Goal: Task Accomplishment & Management: Use online tool/utility

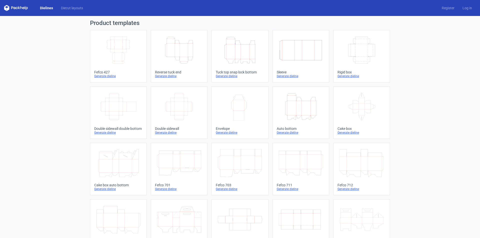
click at [126, 53] on icon "Width Depth Height" at bounding box center [118, 50] width 44 height 28
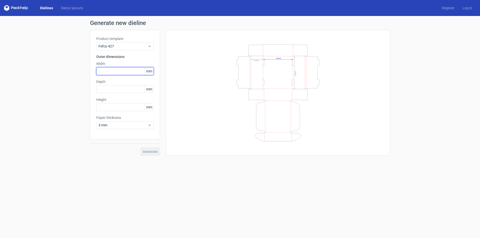
click at [105, 73] on input "text" at bounding box center [125, 71] width 58 height 8
type input "153"
type input "204"
click at [115, 108] on input "text" at bounding box center [125, 107] width 58 height 8
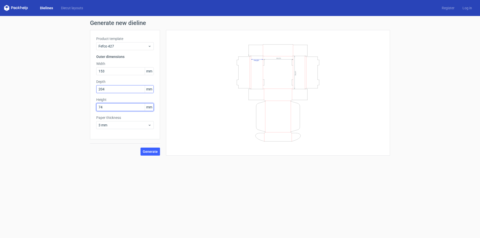
type input "74"
click at [109, 87] on input "204" at bounding box center [125, 89] width 58 height 8
click at [153, 153] on span "Generate" at bounding box center [150, 152] width 15 height 4
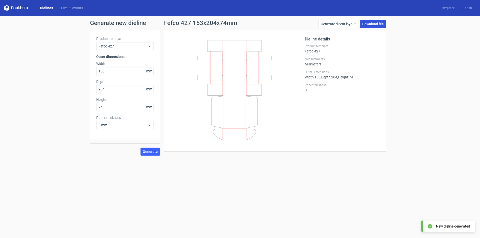
click at [369, 22] on link "Download file" at bounding box center [373, 24] width 26 height 8
